Goal: Find specific page/section: Find specific page/section

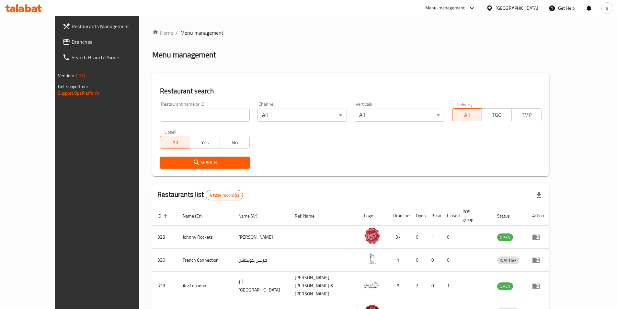
click at [507, 10] on div "[GEOGRAPHIC_DATA]" at bounding box center [517, 8] width 43 height 7
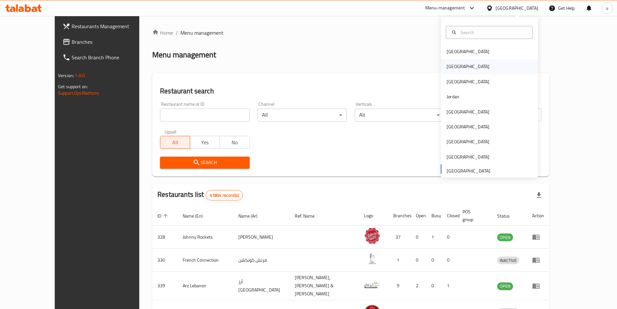
click at [455, 71] on div "[GEOGRAPHIC_DATA]" at bounding box center [468, 66] width 53 height 15
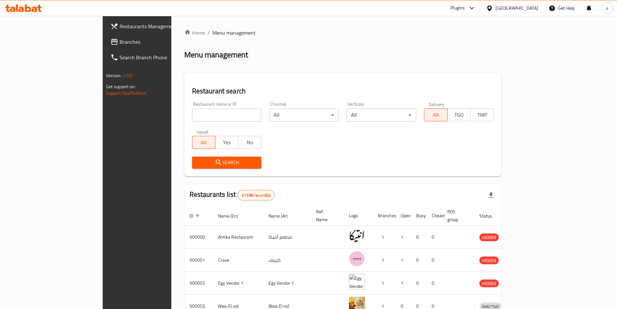
click at [197, 111] on input "search" at bounding box center [227, 115] width 70 height 13
paste input "4M0Q1A"
type input "4M0Q1A"
click button "Search" at bounding box center [227, 163] width 70 height 12
